Goal: Check status: Check status

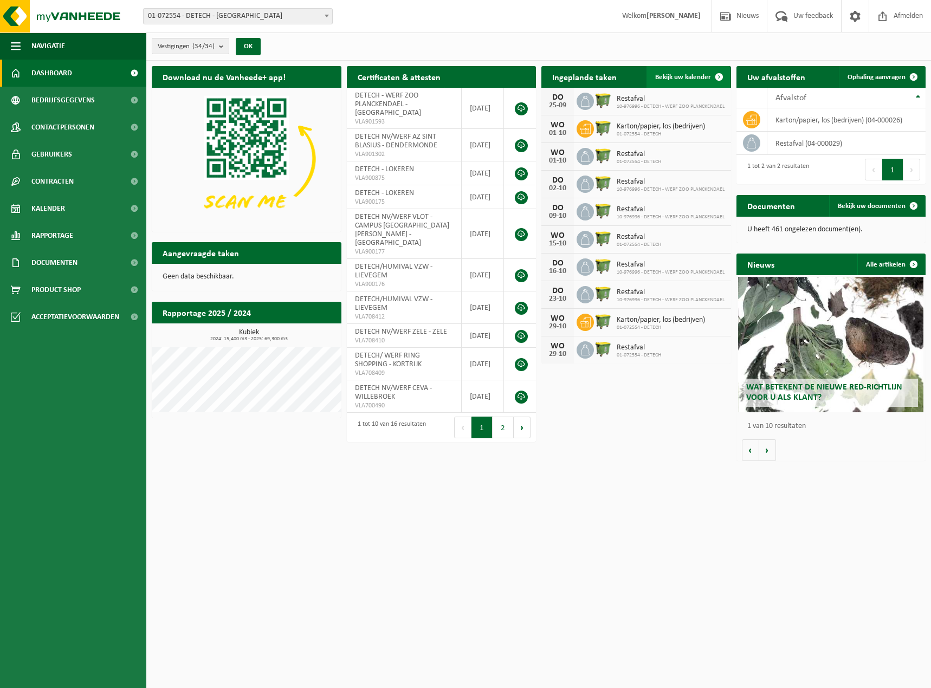
click at [699, 76] on span "Bekijk uw kalender" at bounding box center [683, 77] width 56 height 7
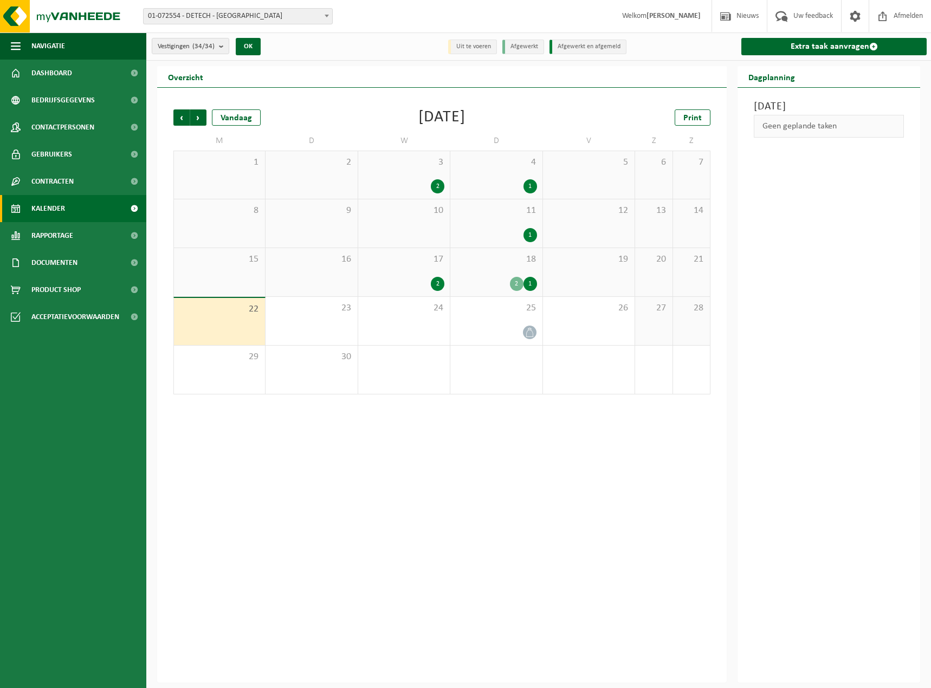
click at [485, 271] on div "18 2 1" at bounding box center [496, 272] width 92 height 48
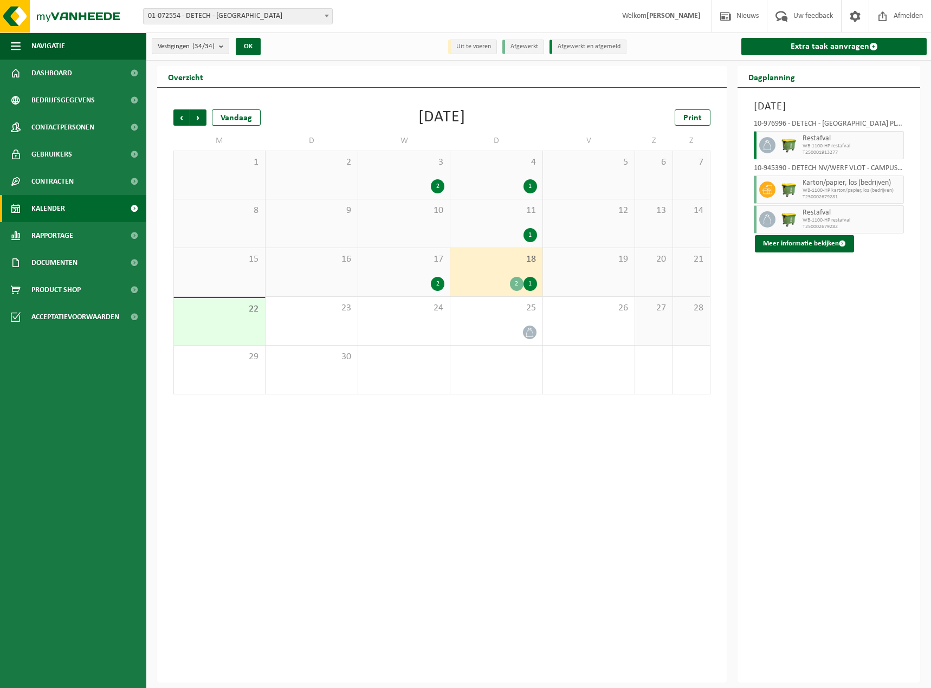
click at [413, 278] on div "2" at bounding box center [404, 284] width 81 height 14
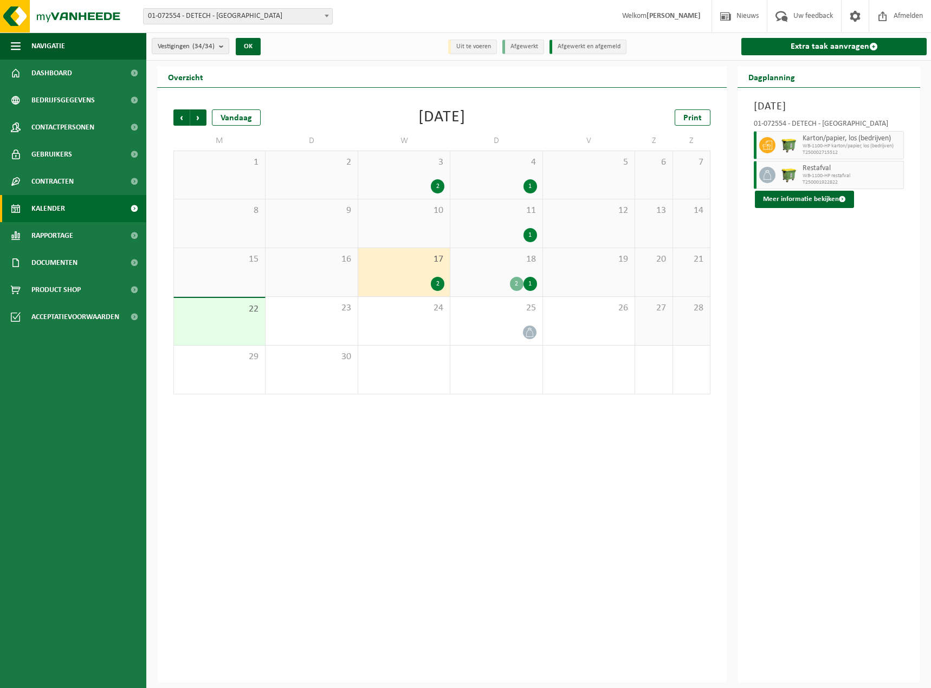
click at [490, 278] on div "2 1" at bounding box center [496, 284] width 81 height 14
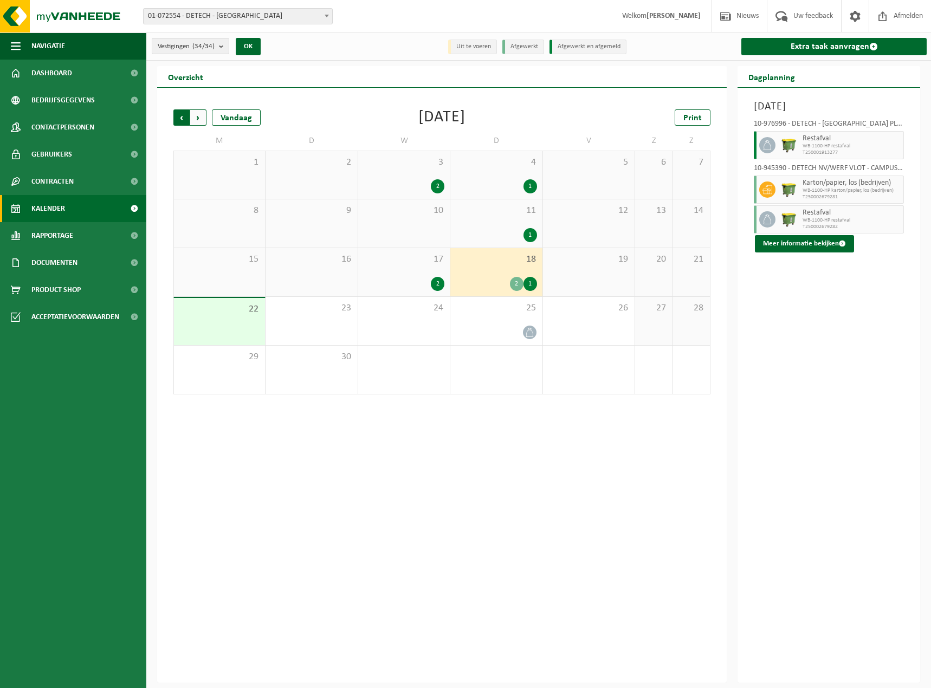
click at [202, 120] on span "Volgende" at bounding box center [198, 117] width 16 height 16
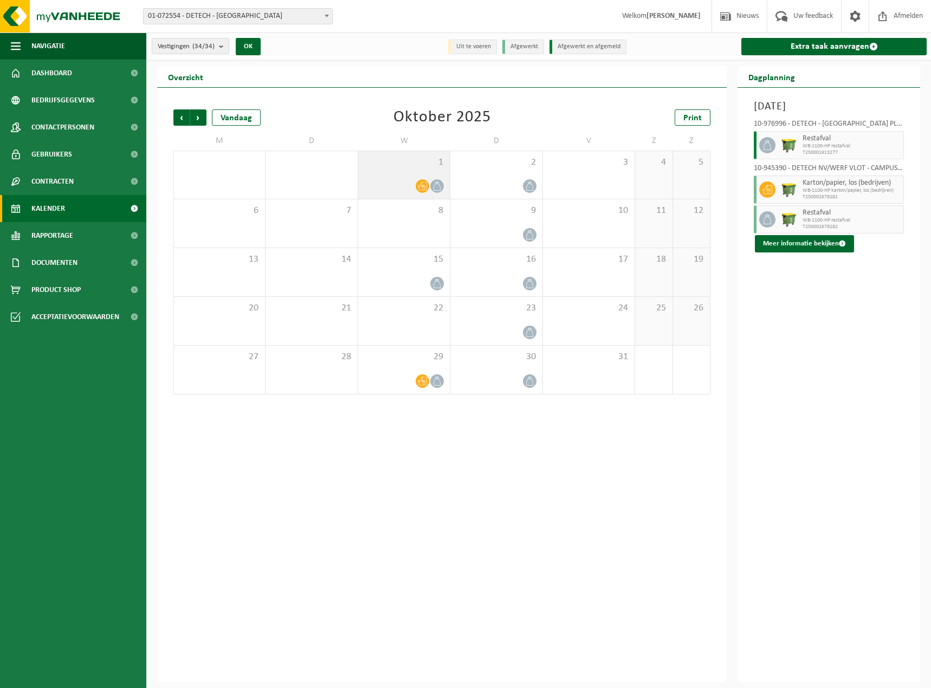
click at [403, 174] on div "1" at bounding box center [404, 175] width 92 height 48
